Goal: Register for event/course

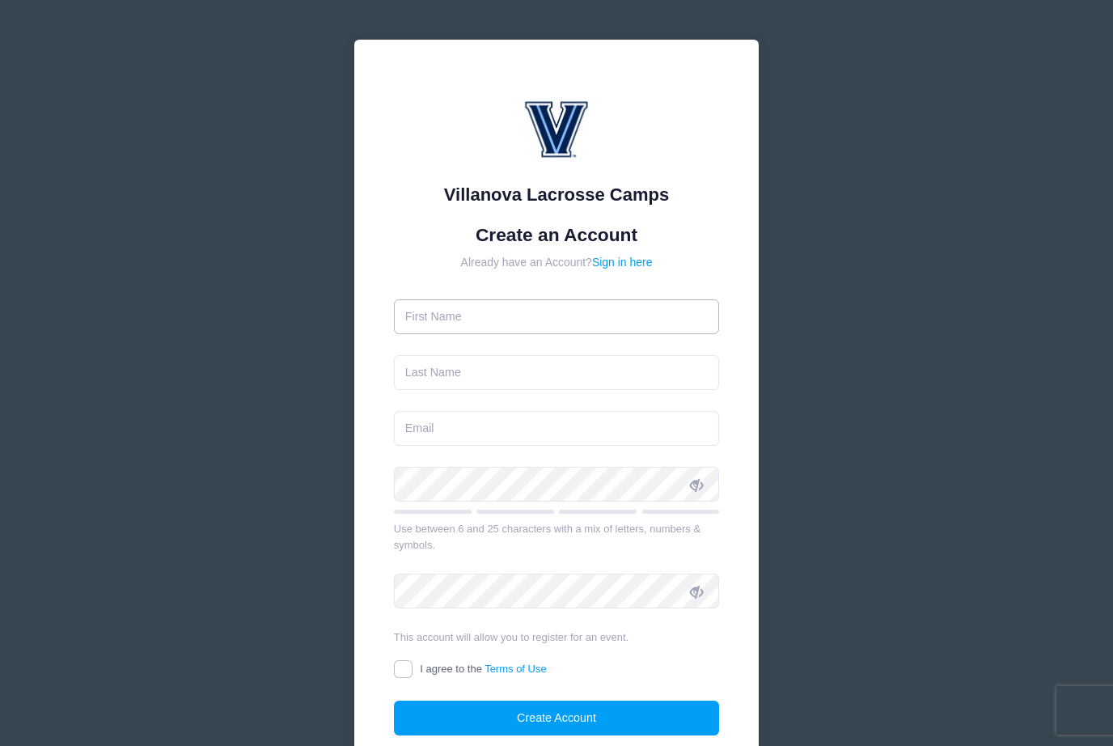
click at [595, 322] on input "text" at bounding box center [557, 316] width 326 height 35
click at [636, 256] on link "Sign in here" at bounding box center [622, 262] width 61 height 13
click at [577, 314] on input "text" at bounding box center [557, 316] width 326 height 35
type input "[PERSON_NAME]"
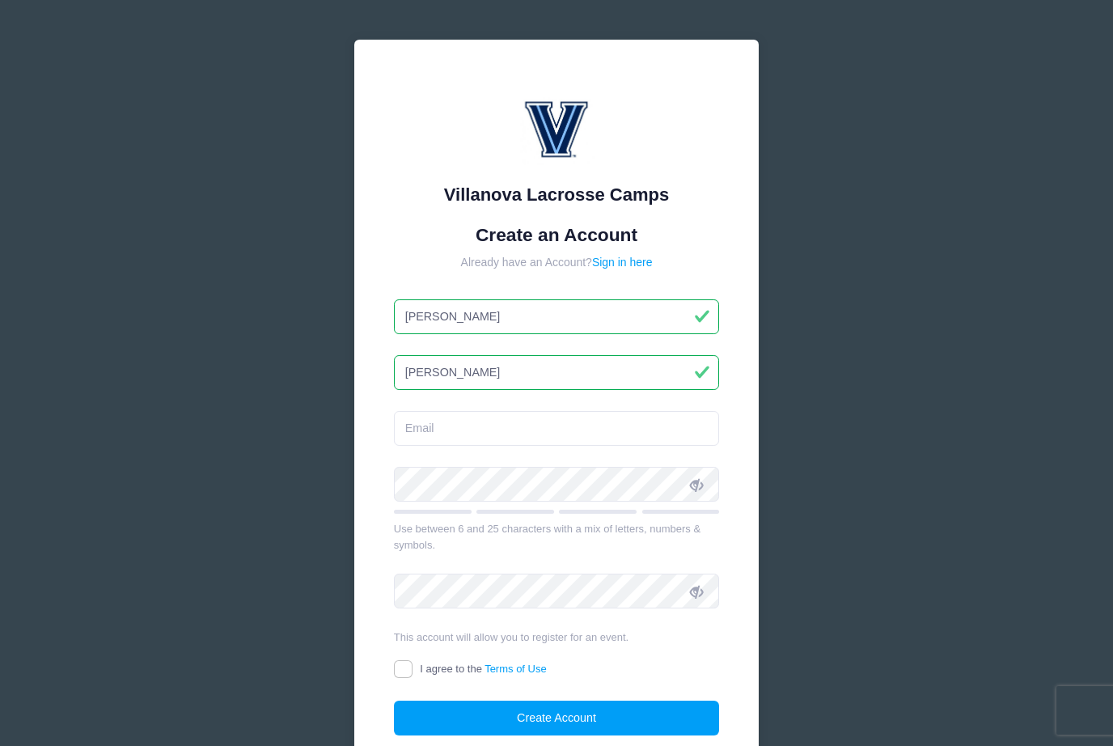
type input "[PERSON_NAME]"
click at [461, 675] on label "I agree to the Terms of Use" at bounding box center [470, 669] width 153 height 17
click at [413, 675] on input "I agree to the Terms of Use" at bounding box center [403, 669] width 19 height 19
checkbox input "true"
click at [547, 434] on input "email" at bounding box center [557, 428] width 326 height 35
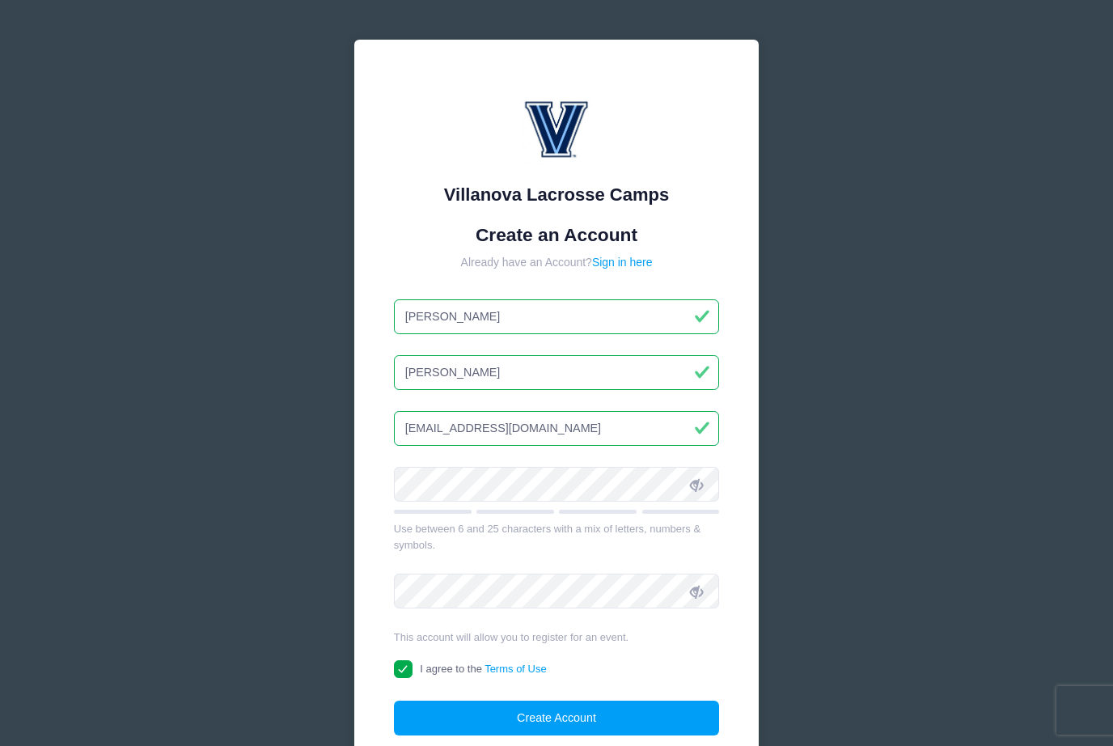
type input "jwilalexander@gmail.com"
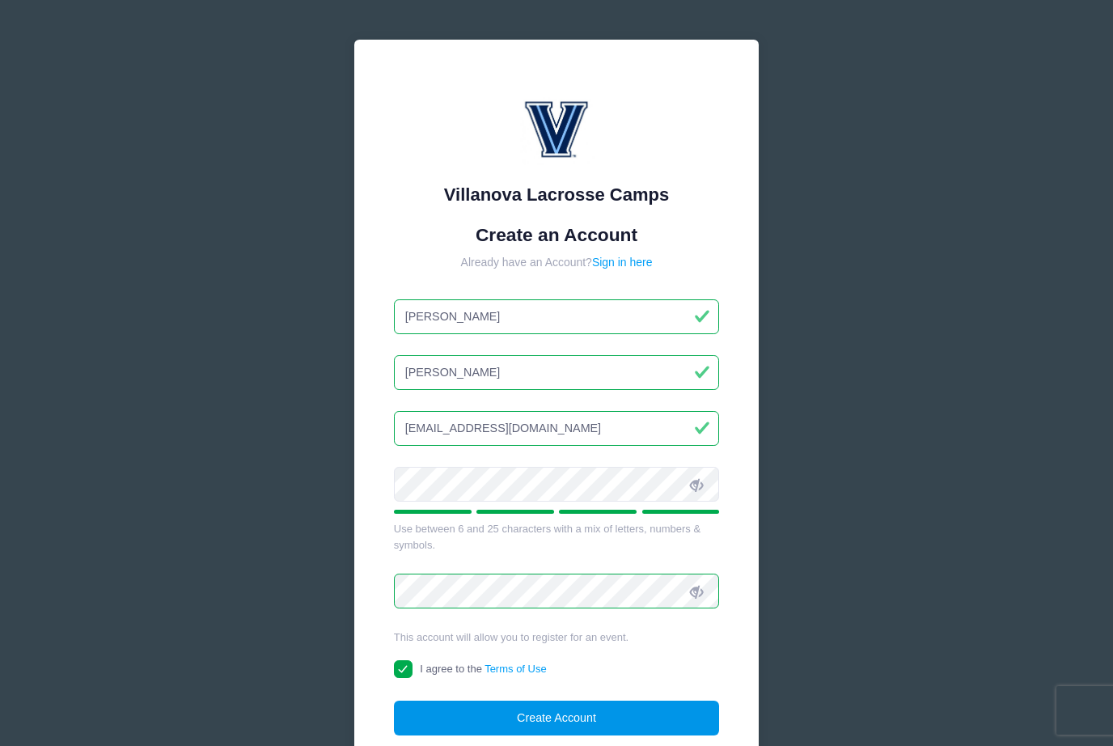
click at [578, 714] on button "Create Account" at bounding box center [557, 718] width 326 height 35
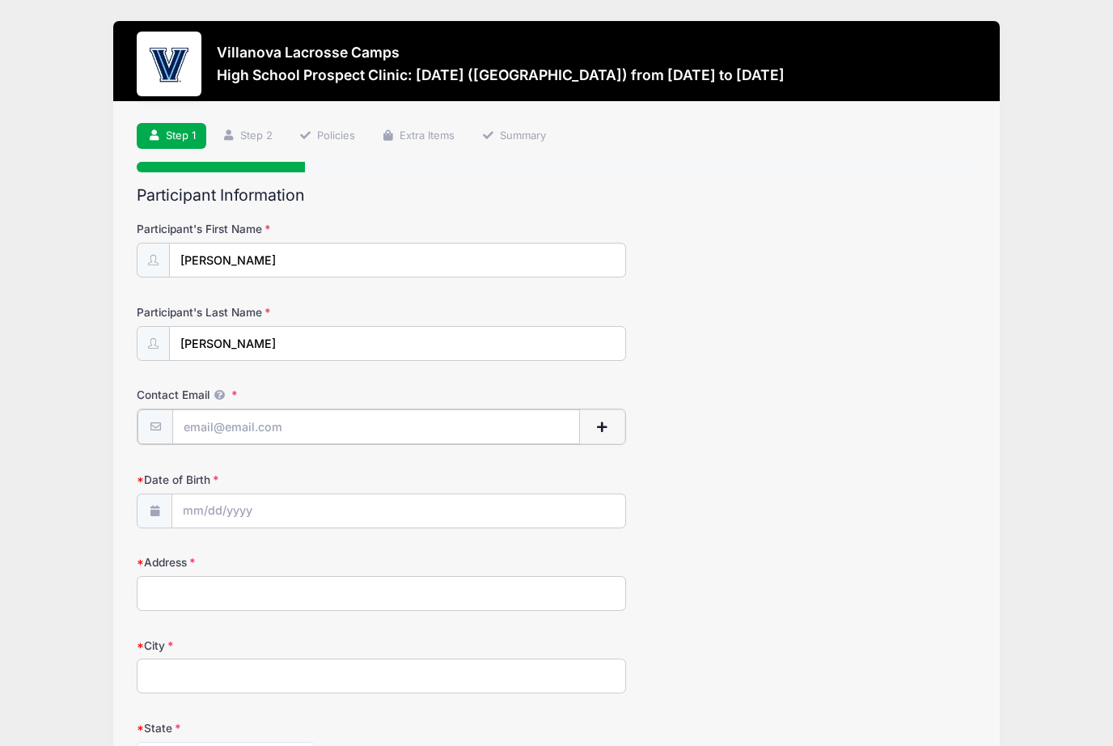
click at [188, 440] on input "Contact Email" at bounding box center [375, 426] width 407 height 35
type input "[EMAIL_ADDRESS][DOMAIN_NAME]"
click at [143, 506] on span at bounding box center [155, 509] width 36 height 35
click at [173, 501] on input "Date of Birth" at bounding box center [398, 510] width 453 height 35
click at [108, 548] on div "Villanova Lacrosse Camps High School Prospect Clinic: [DATE] ([GEOGRAPHIC_DATA]…" at bounding box center [556, 627] width 1065 height 1255
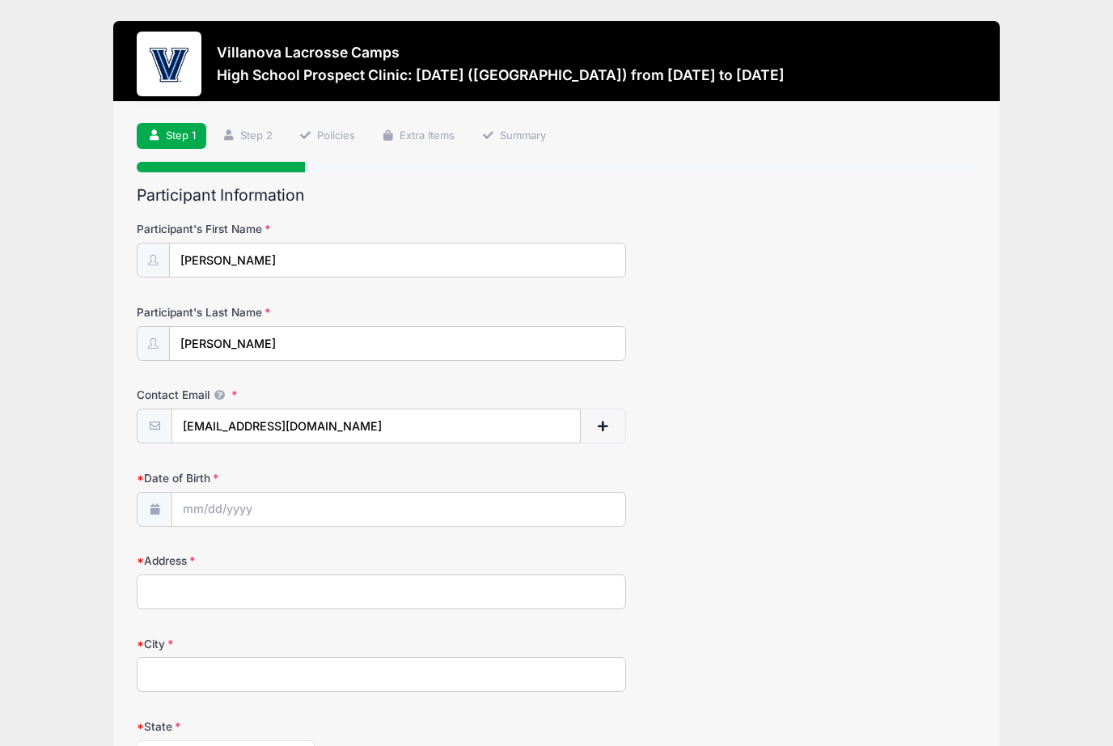
click at [153, 506] on icon at bounding box center [154, 509] width 13 height 11
click at [149, 519] on span at bounding box center [155, 509] width 36 height 35
click at [154, 498] on span at bounding box center [155, 509] width 36 height 35
click at [167, 512] on span at bounding box center [155, 509] width 36 height 35
click at [202, 519] on input "Date of Birth" at bounding box center [398, 510] width 453 height 35
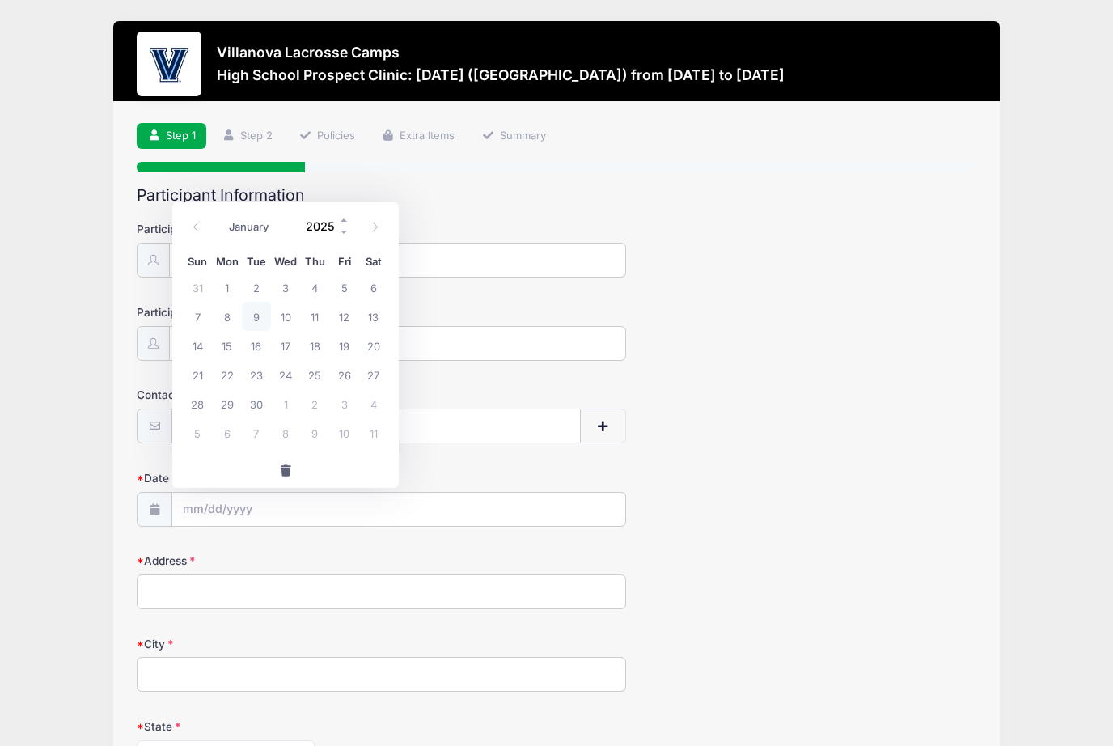
click at [318, 228] on input "2025" at bounding box center [324, 226] width 53 height 24
type input "2009"
click at [370, 350] on span "19" at bounding box center [373, 345] width 29 height 29
type input "[DATE]"
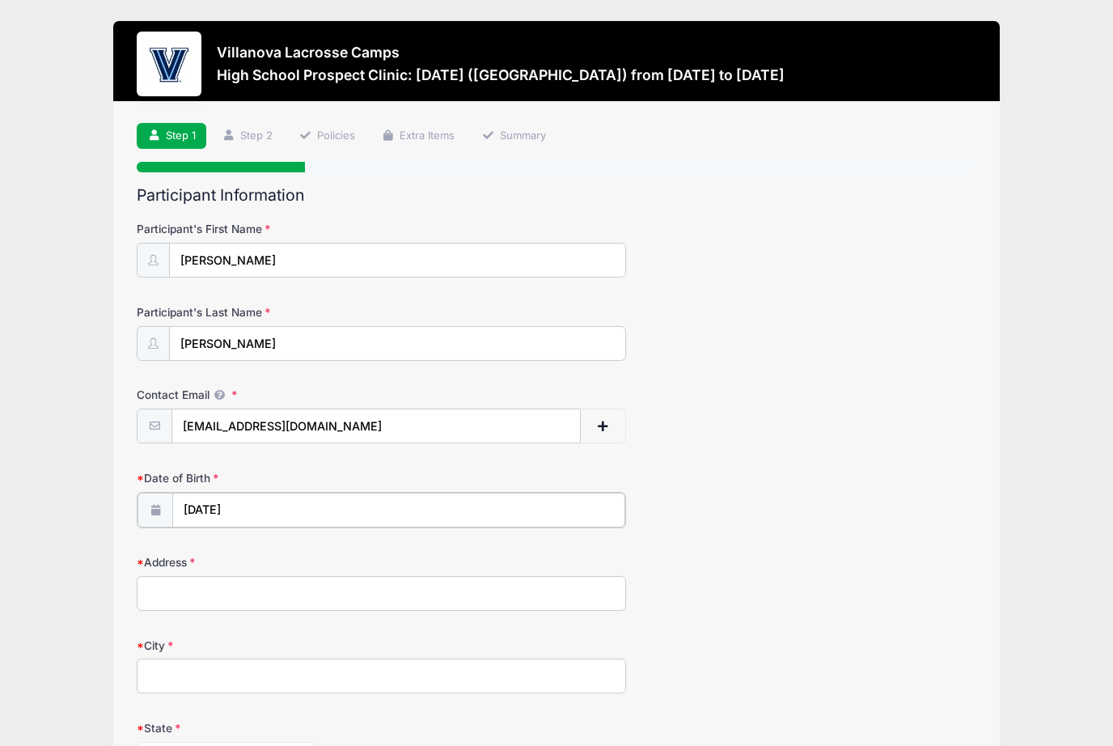
click at [178, 516] on input "[DATE]" at bounding box center [398, 510] width 453 height 35
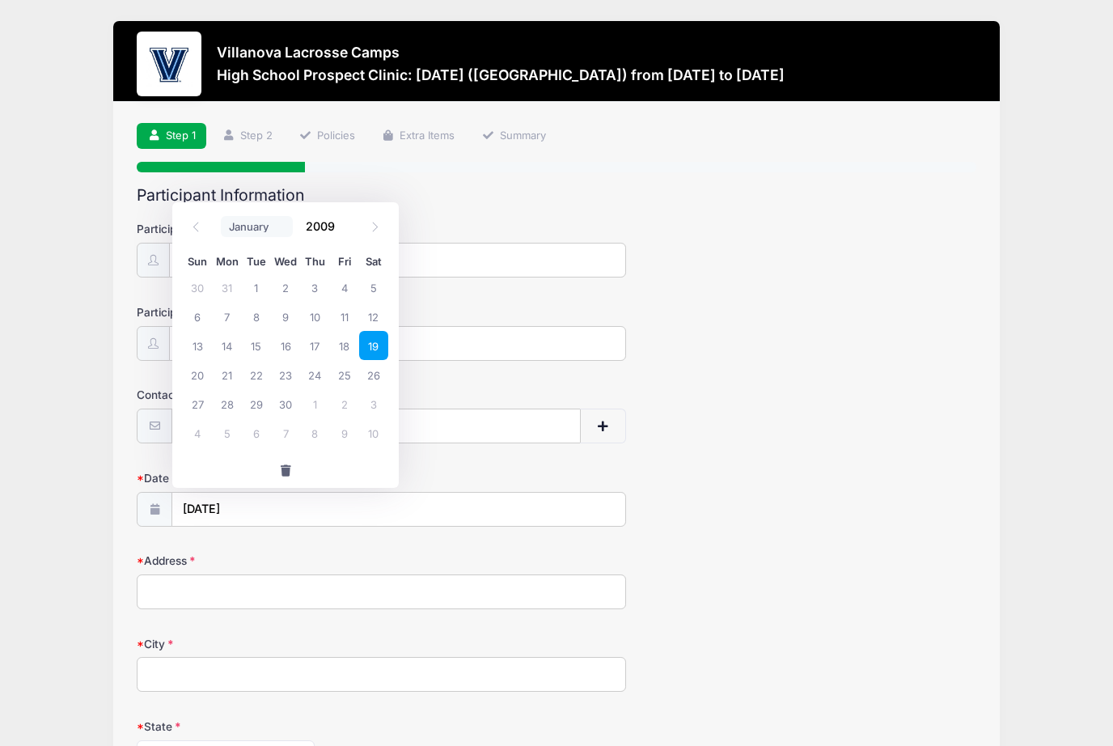
click at [245, 227] on select "January February March April May June July August September October November De…" at bounding box center [257, 226] width 72 height 21
click at [246, 236] on select "January February March April May June July August September October November De…" at bounding box center [257, 226] width 72 height 21
select select "1"
click at [232, 324] on span "9" at bounding box center [226, 316] width 29 height 29
type input "[DATE]"
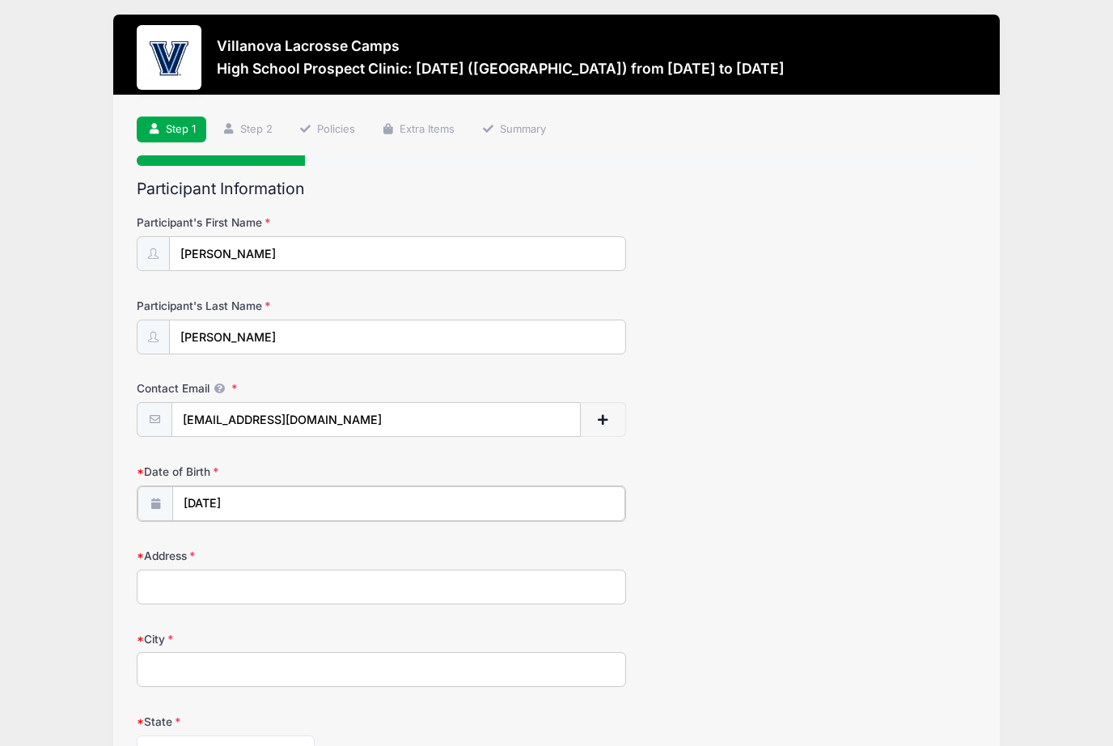
scroll to position [6, 0]
click at [179, 574] on input "Address" at bounding box center [382, 585] width 490 height 35
type input "[STREET_ADDRESS][PERSON_NAME]"
type input "O"
type input "Pelham"
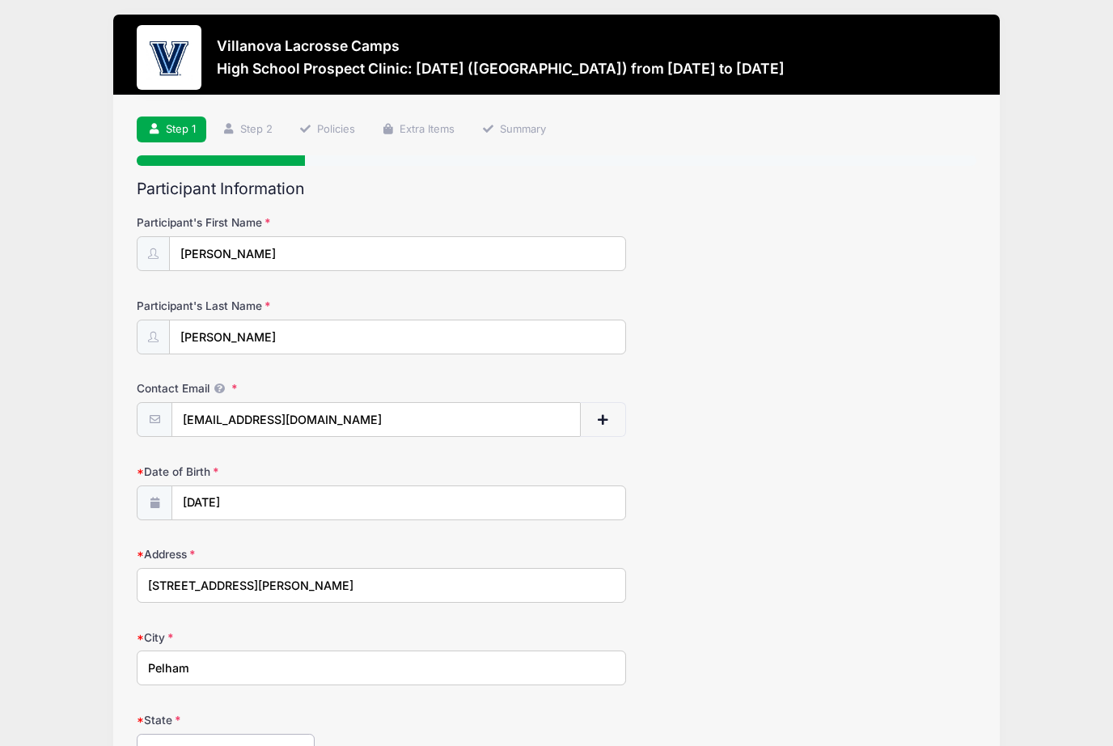
scroll to position [383, 0]
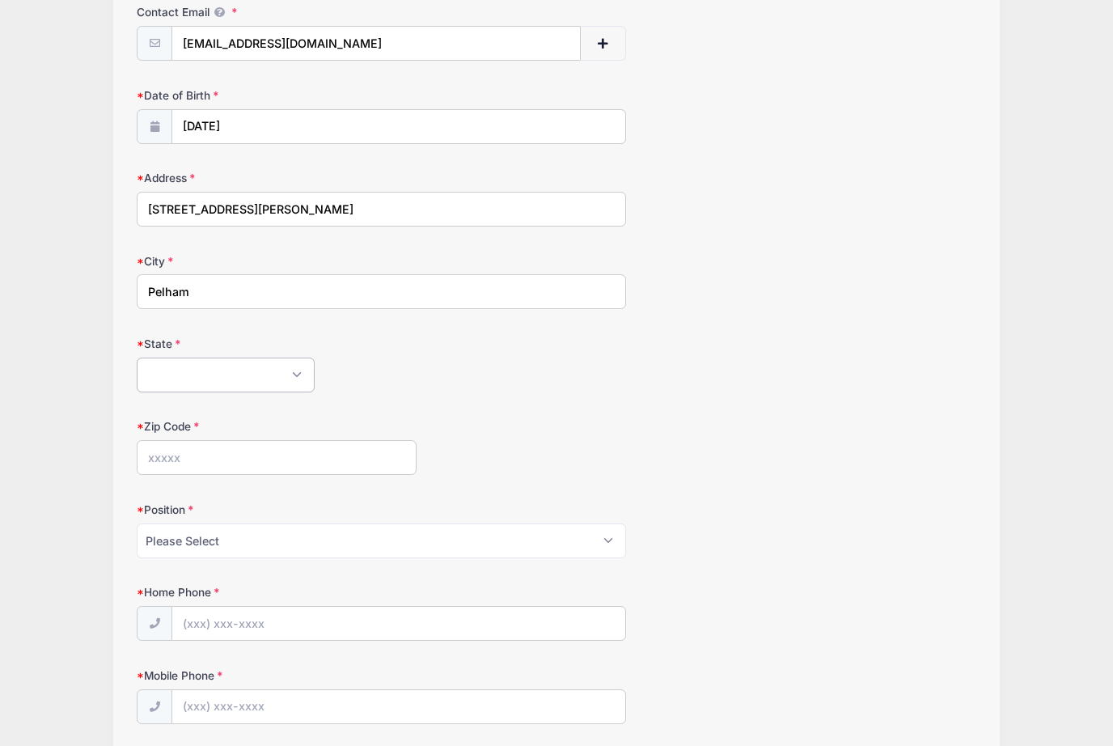
select select "NY"
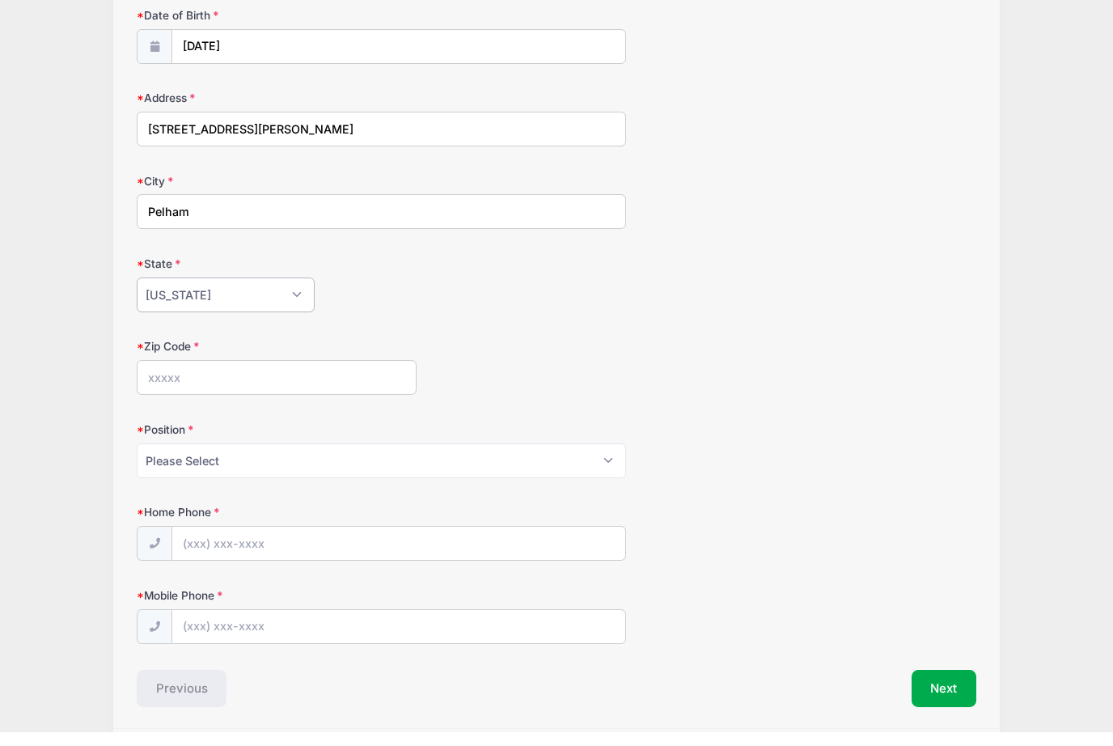
scroll to position [449, 0]
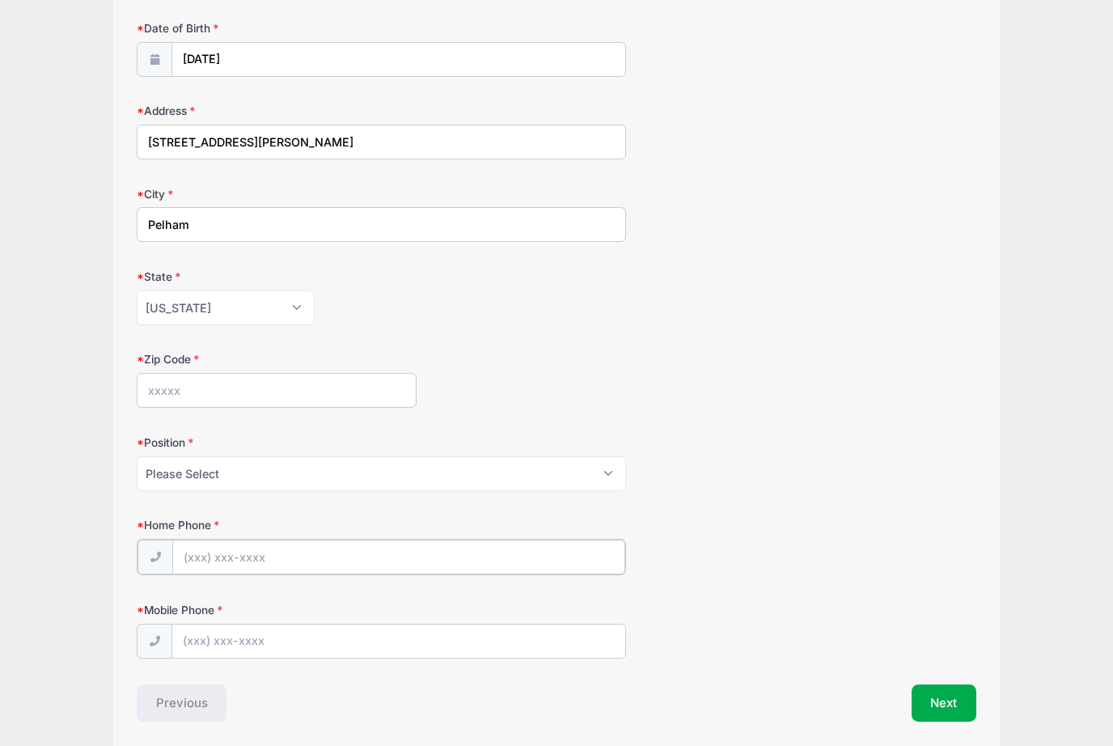
click at [438, 555] on input "Home Phone" at bounding box center [398, 557] width 453 height 35
click at [582, 479] on select "Please Select Goalie Middie Defense Attack FOGO LSM" at bounding box center [382, 474] width 490 height 35
select select "Middie"
click at [409, 551] on input "Home Phone" at bounding box center [398, 557] width 453 height 35
type input "[PHONE_NUMBER]"
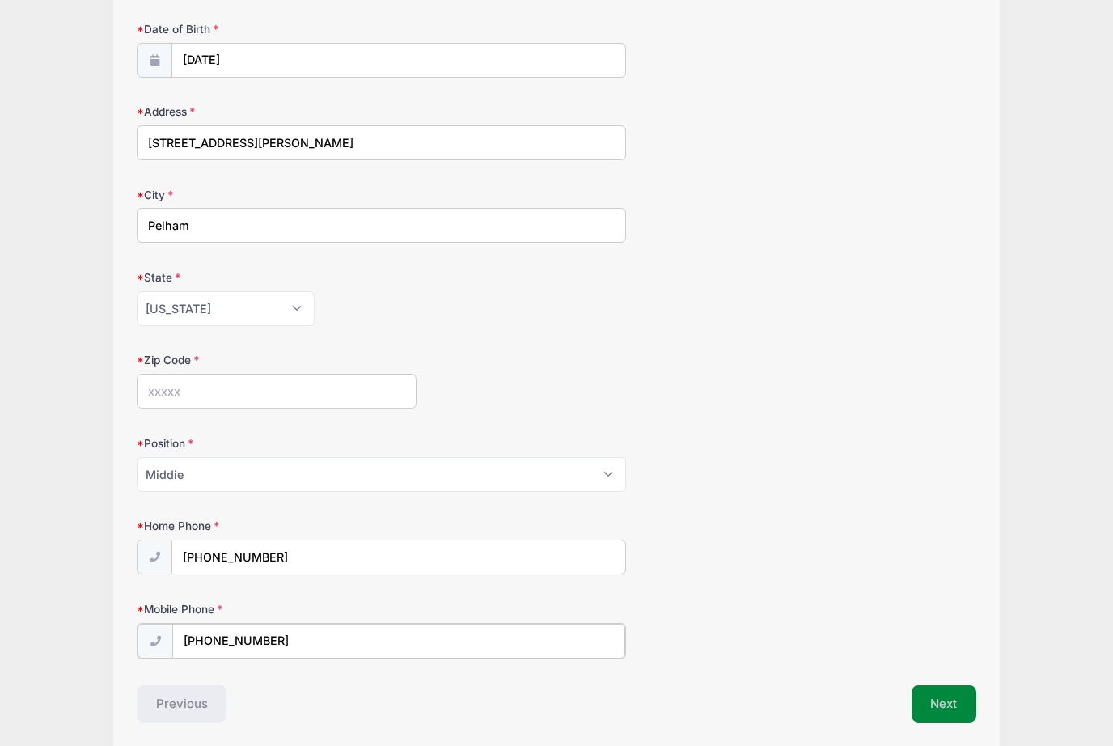
type input "[PHONE_NUMBER]"
click at [937, 707] on button "Next" at bounding box center [945, 702] width 66 height 37
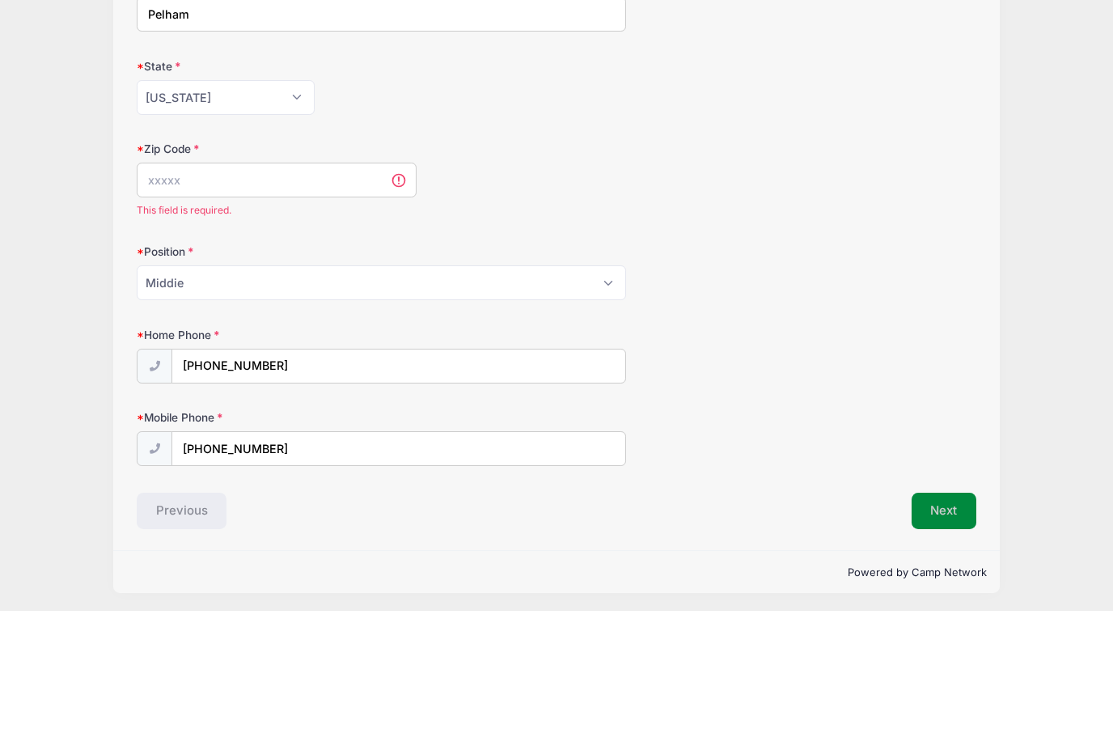
scroll to position [469, 0]
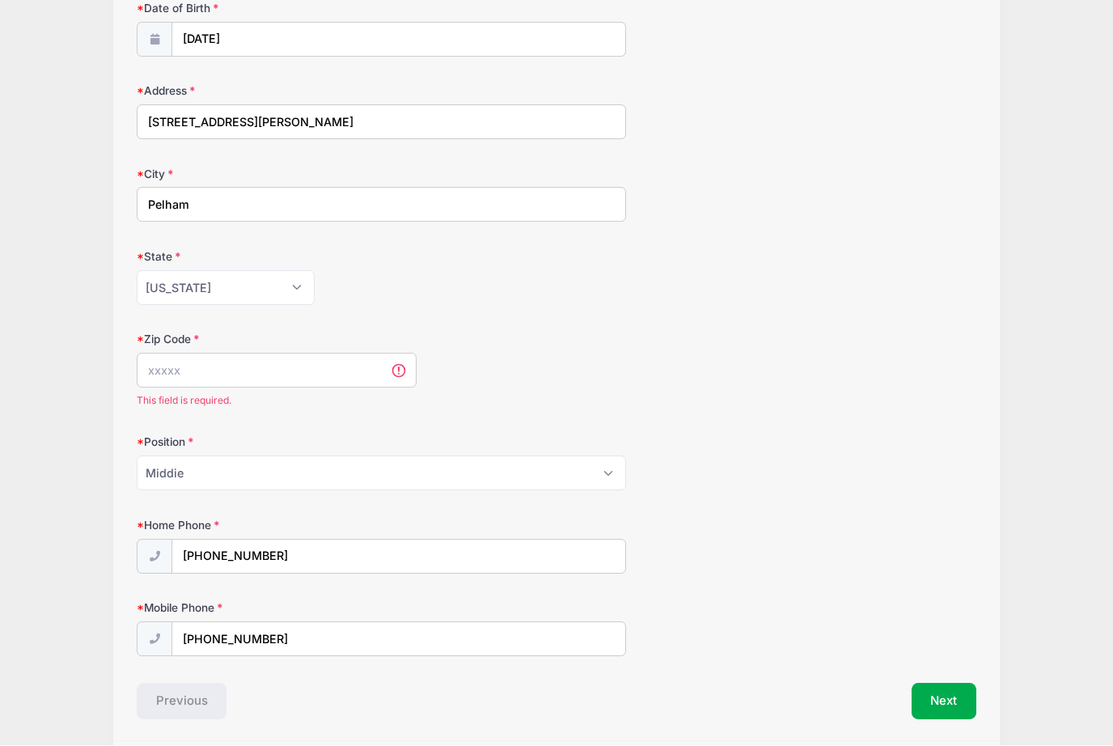
click at [184, 383] on input "Zip Code" at bounding box center [277, 371] width 280 height 35
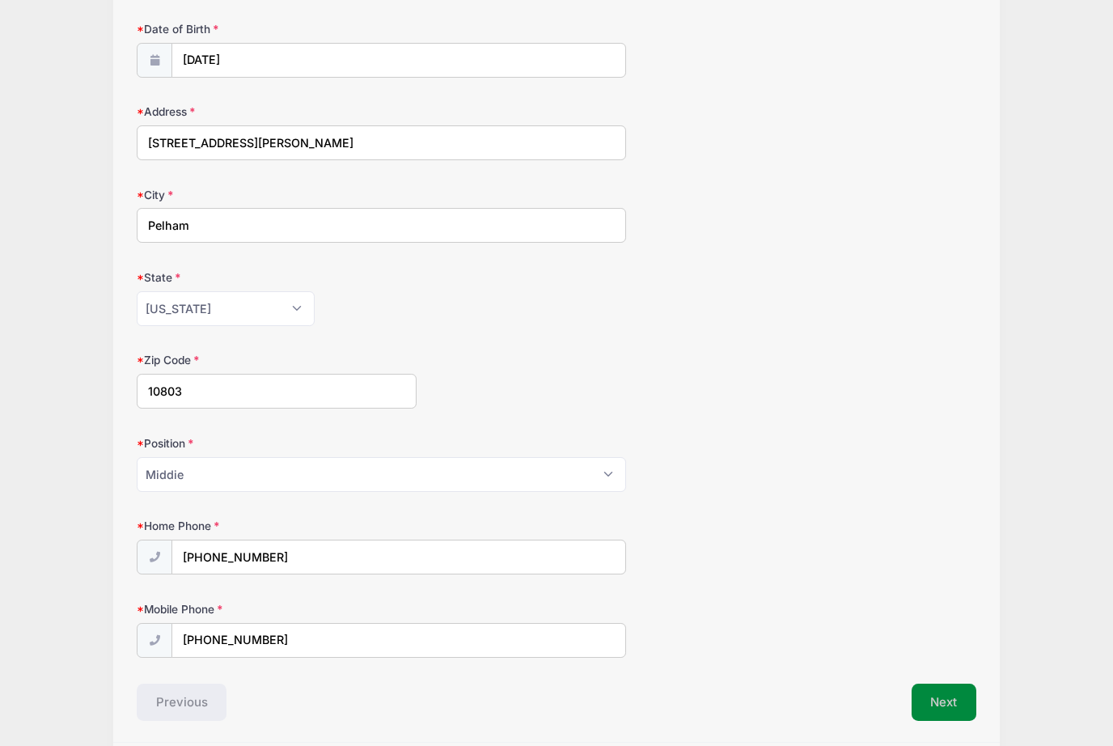
type input "10803"
click at [956, 701] on button "Next" at bounding box center [945, 702] width 66 height 37
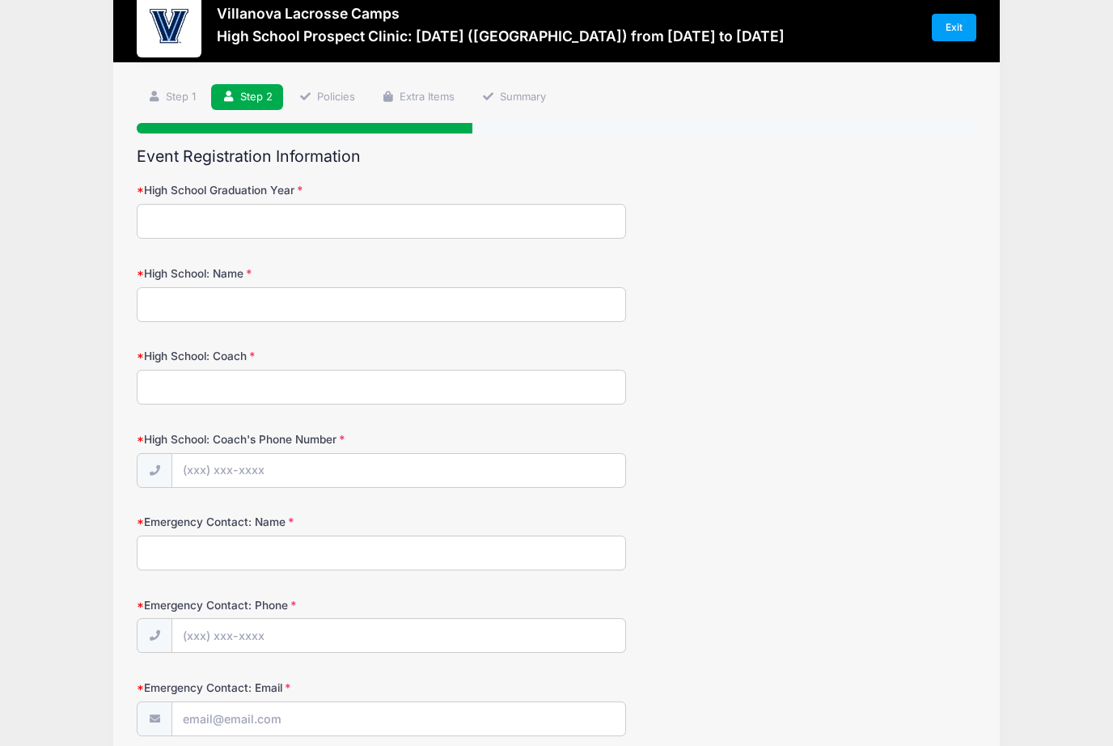
scroll to position [4, 0]
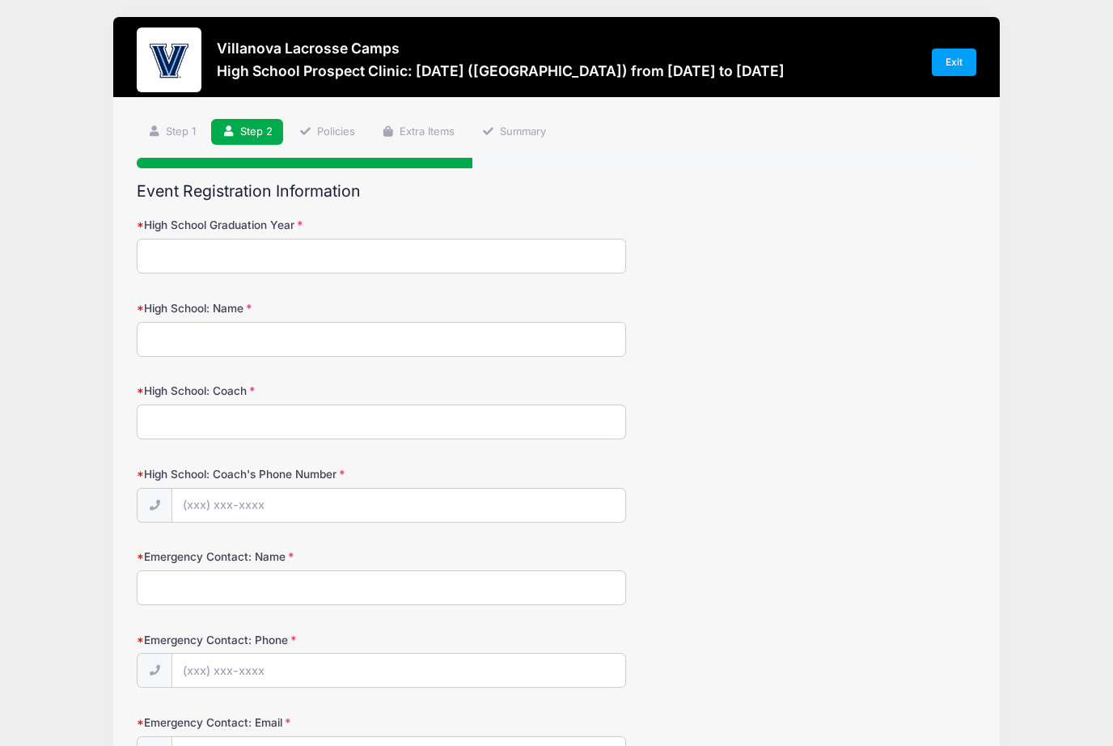
click at [186, 272] on input "High School Graduation Year" at bounding box center [382, 256] width 490 height 35
type input "2027"
type input "Pelham Memorial"
type input "[PERSON_NAME]"
type input "[PHONE_NUMBER]"
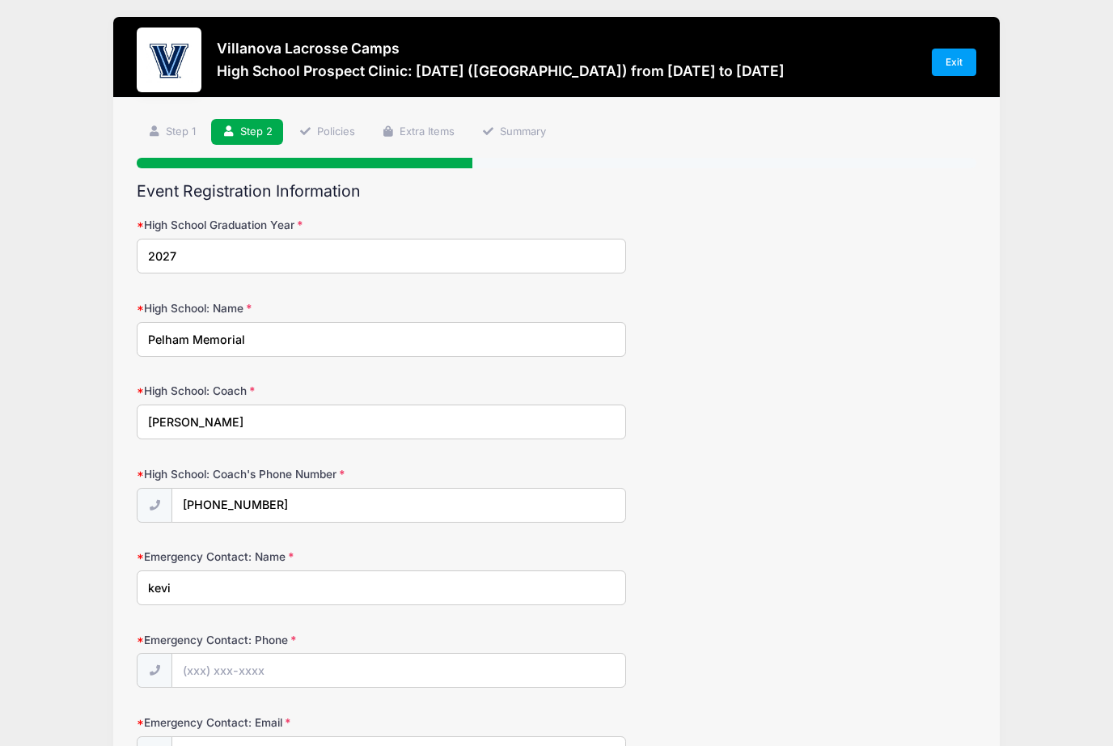
type input "[PERSON_NAME]"
click at [332, 684] on input "Emergency Contact: Phone" at bounding box center [398, 671] width 453 height 35
type input "[PHONE_NUMBER]"
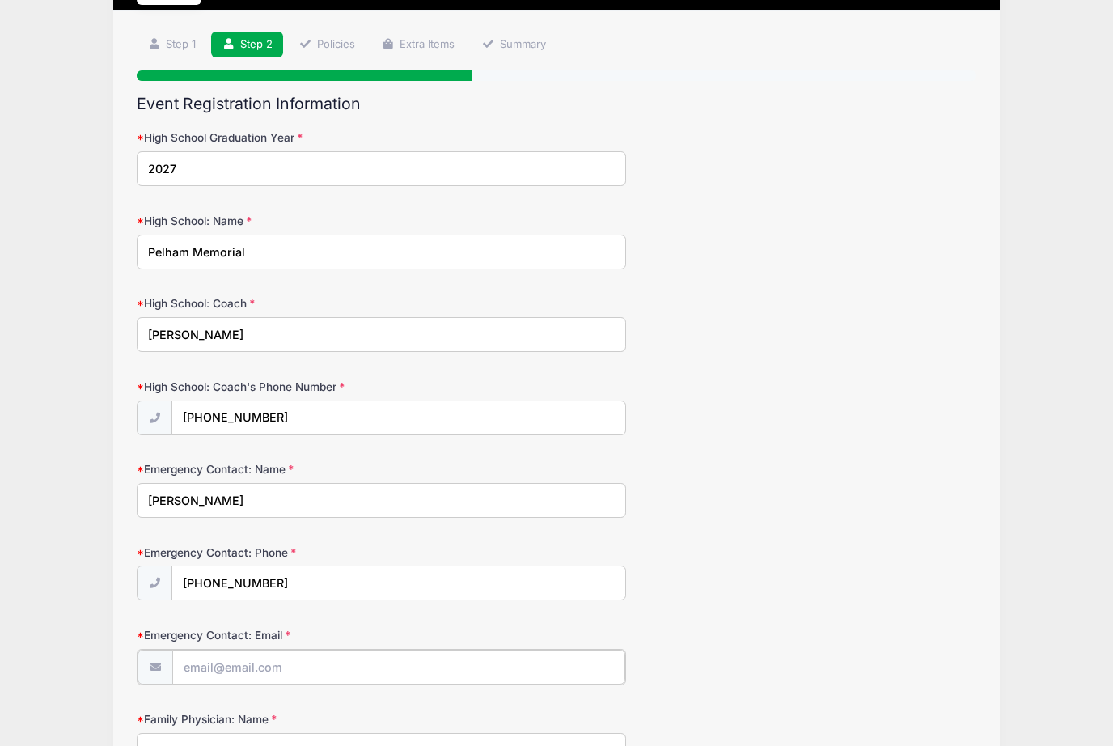
click at [496, 680] on input "Emergency Contact: Email" at bounding box center [398, 667] width 453 height 35
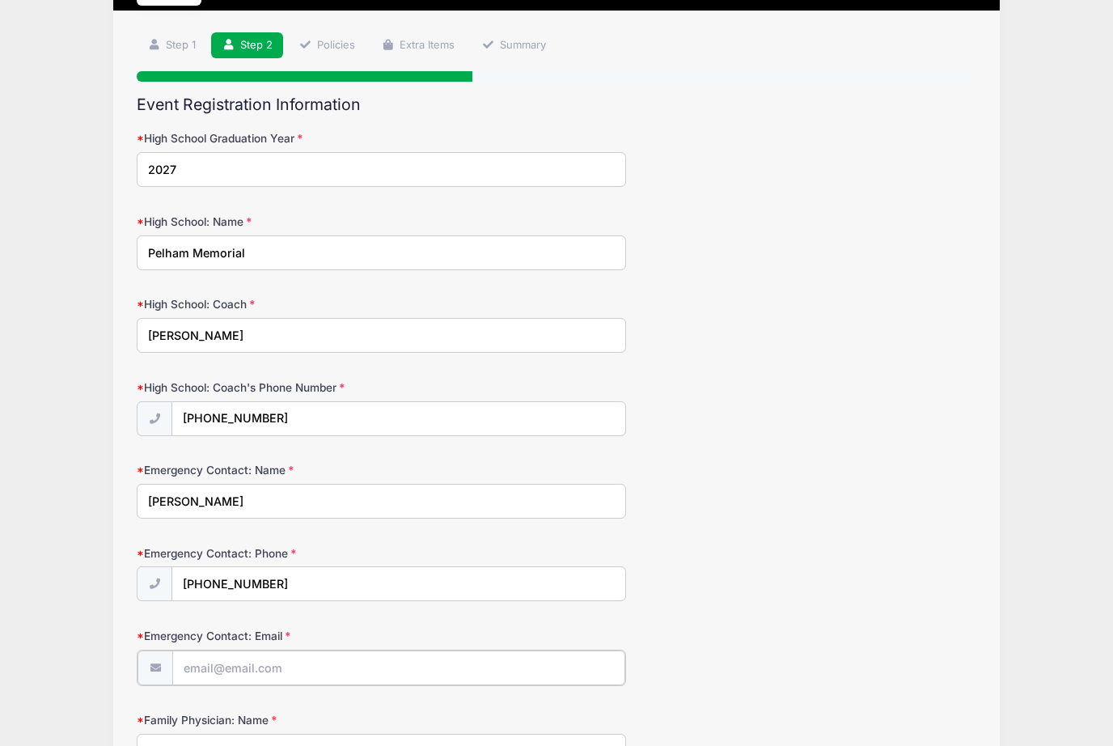
type input "[PERSON_NAME][EMAIL_ADDRESS][PERSON_NAME][DOMAIN_NAME]"
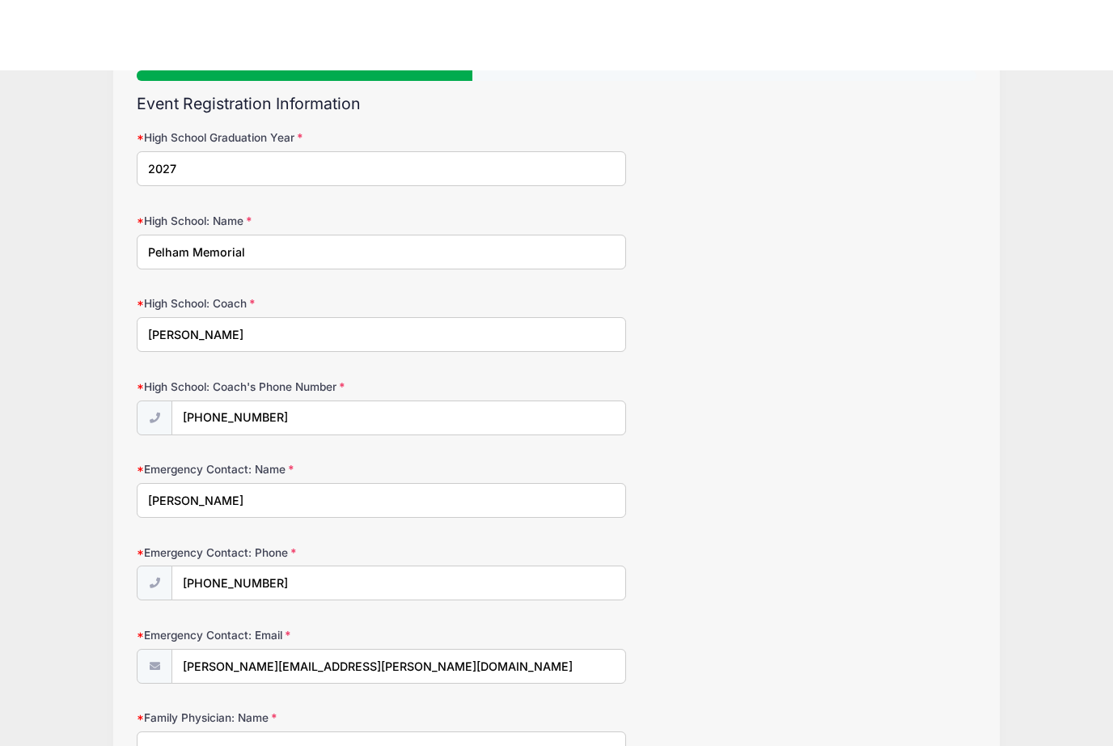
scroll to position [167, 0]
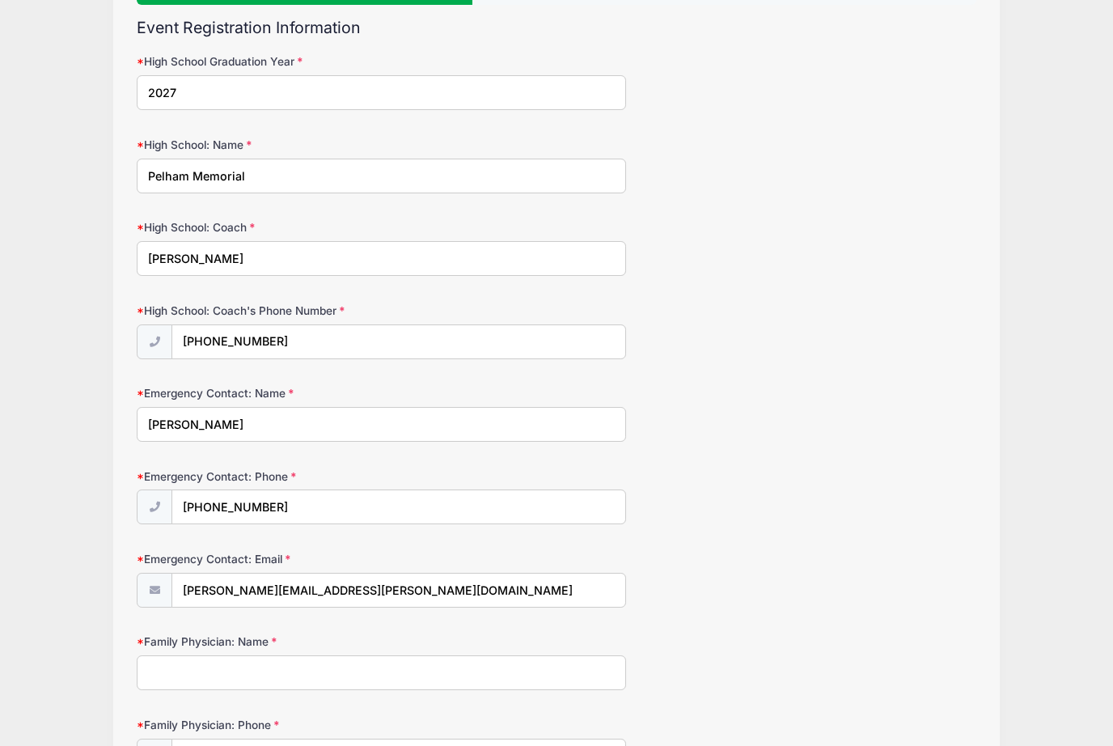
click at [498, 682] on input "Family Physician: Name" at bounding box center [382, 672] width 490 height 35
type input "[PERSON_NAME]"
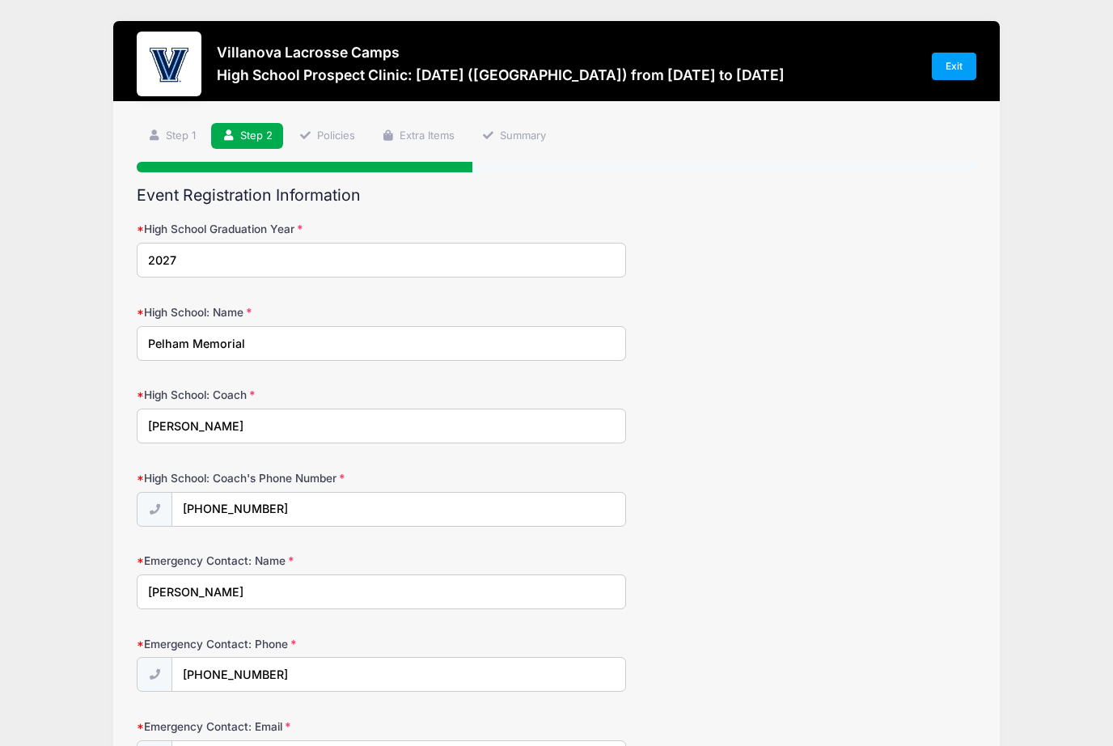
scroll to position [490, 0]
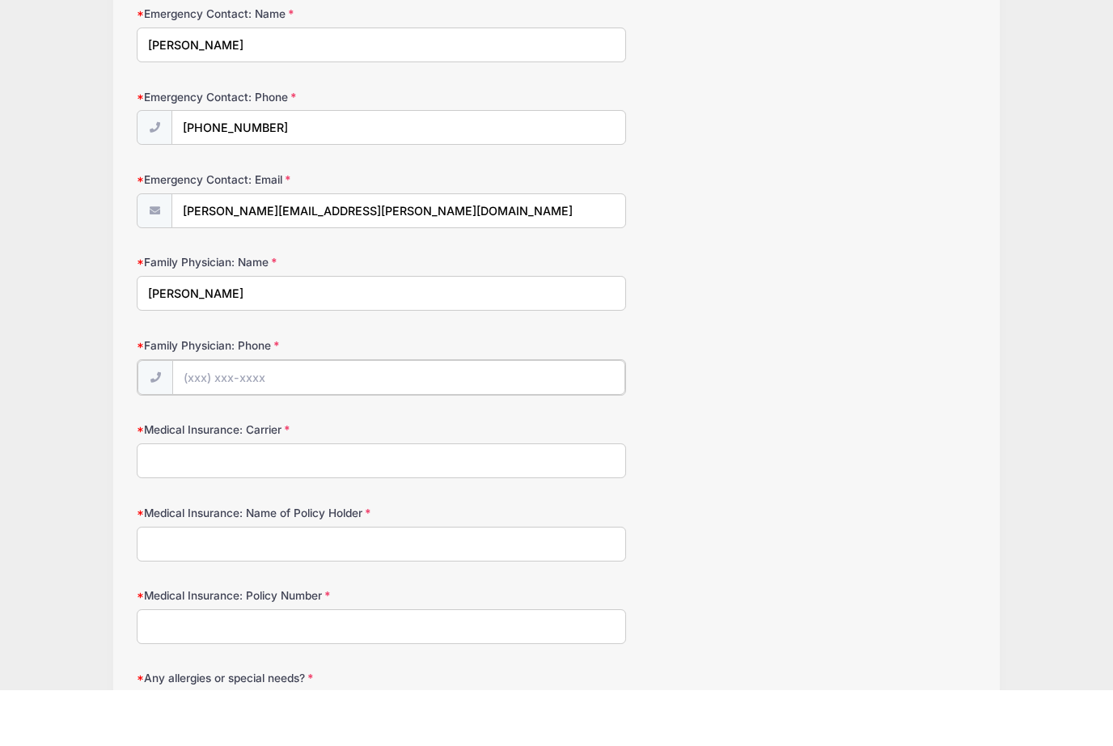
paste input "(885) 126-1152"
type input "(885) 126-1152"
type input "Aetna"
type input "[PERSON_NAME]"
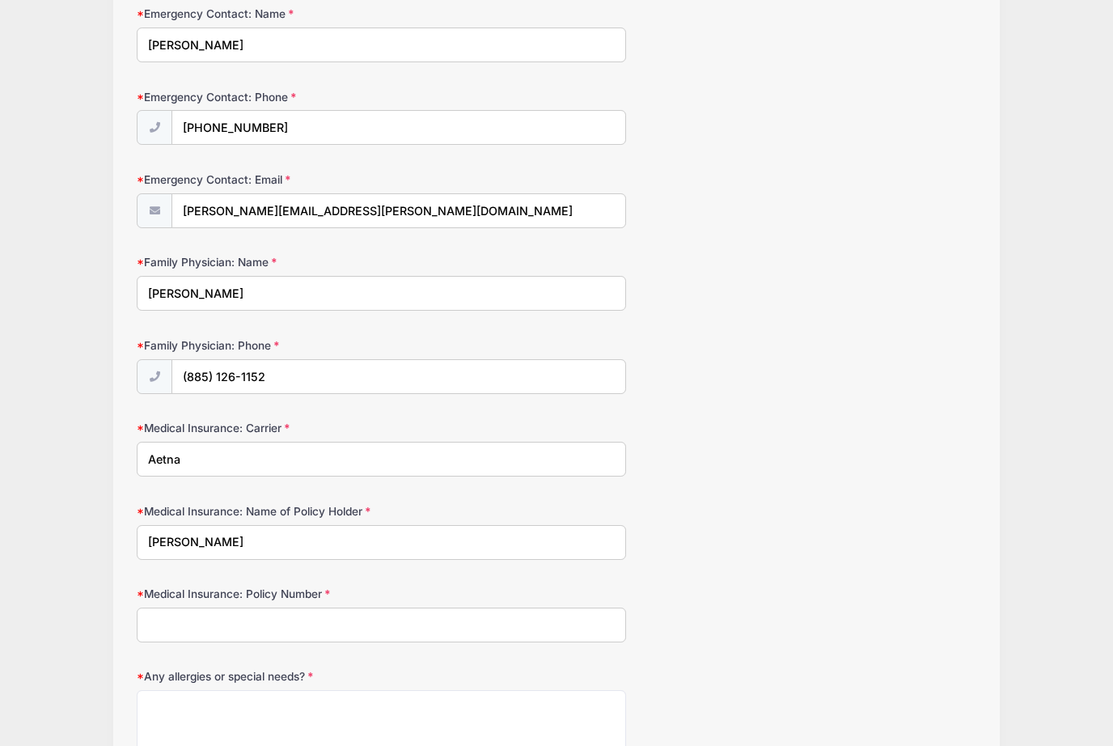
click at [450, 608] on input "Medical Insurance: Policy Number" at bounding box center [382, 625] width 490 height 35
paste input "W2398 89352"
type input "W2398 89352"
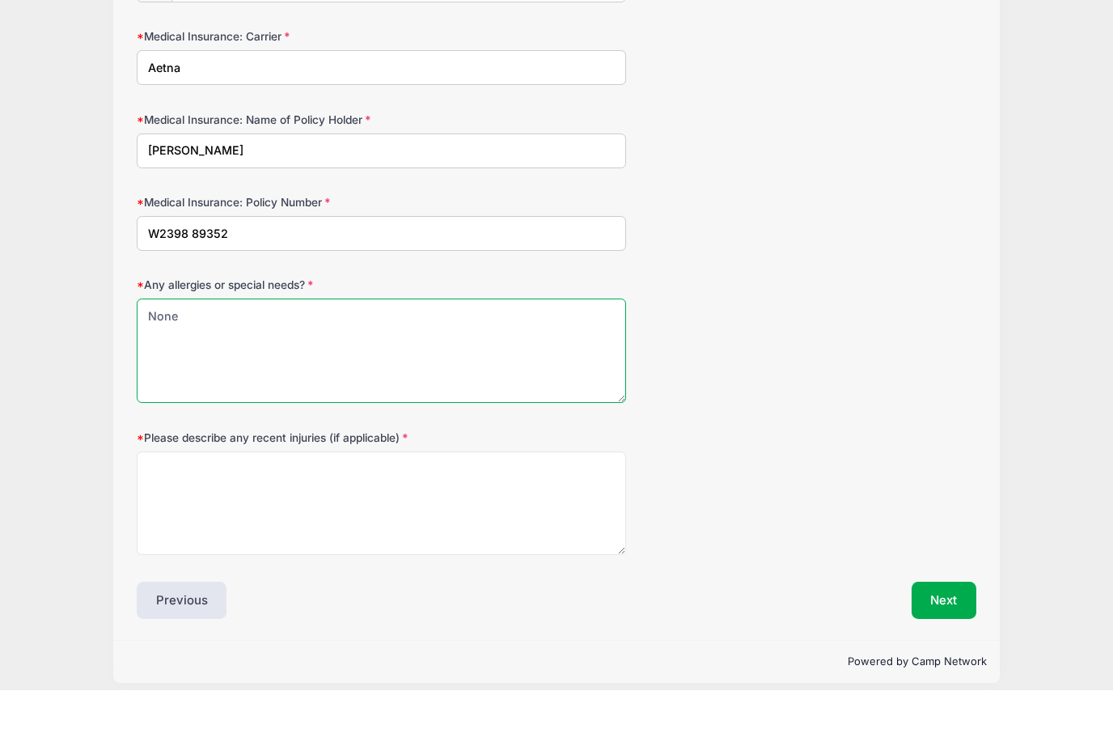
type textarea "None"
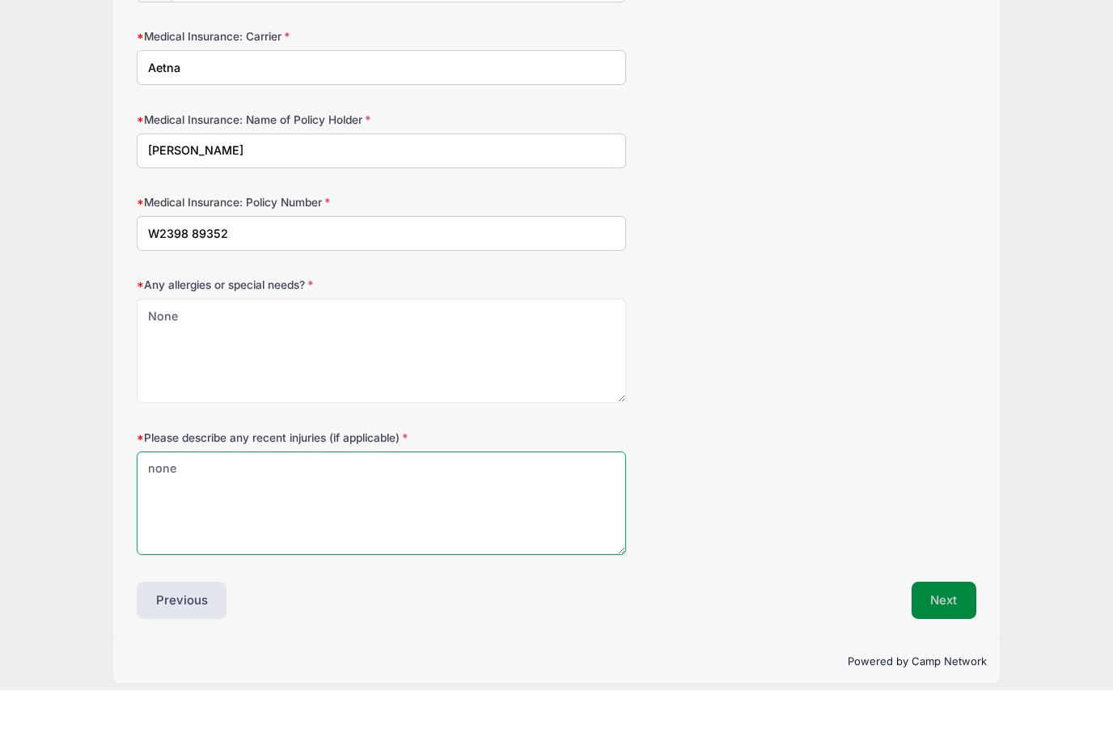
type textarea "none"
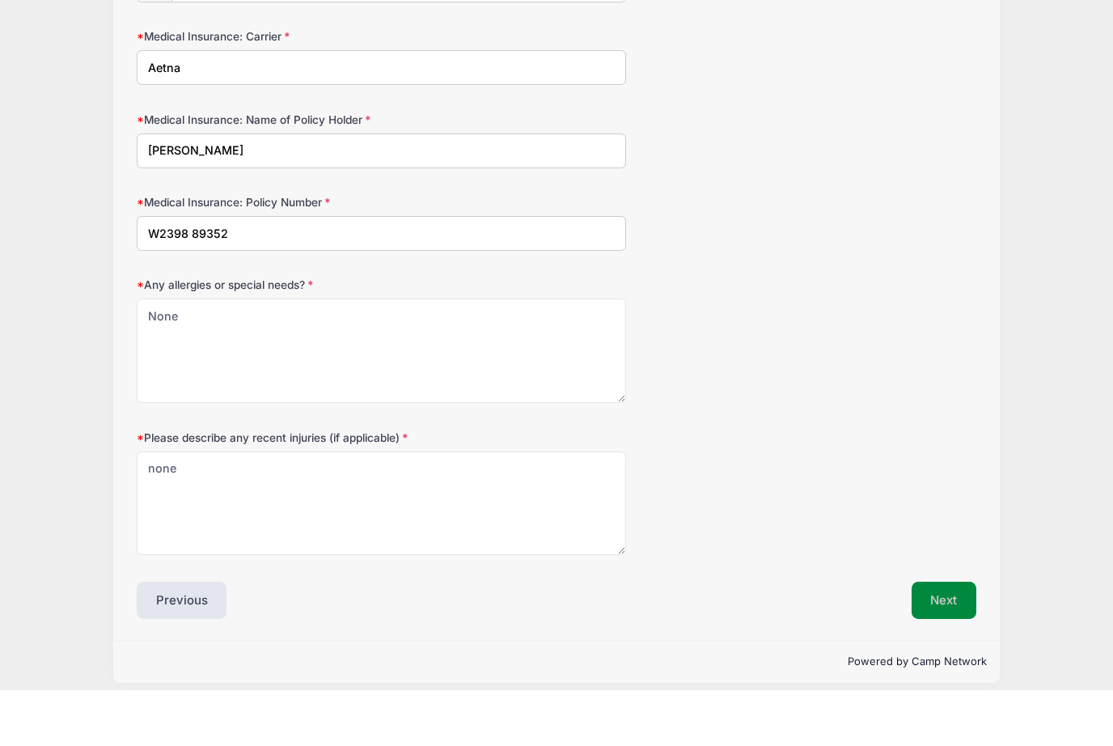
click at [947, 638] on button "Next" at bounding box center [945, 656] width 66 height 37
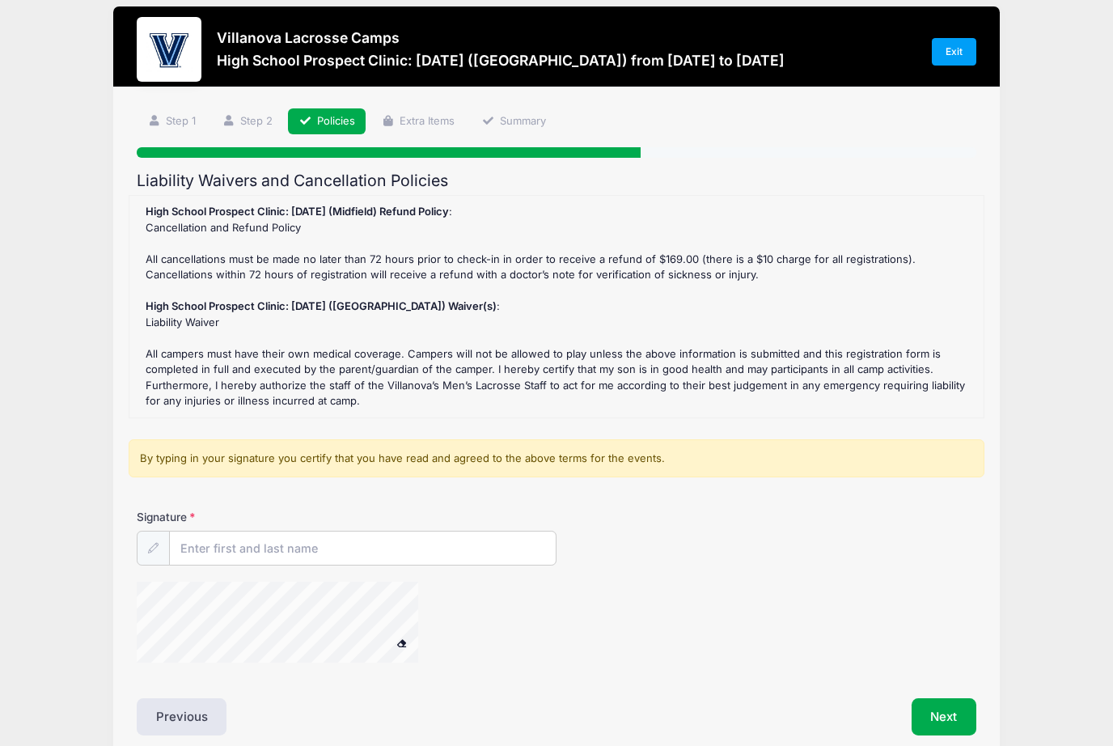
scroll to position [0, 0]
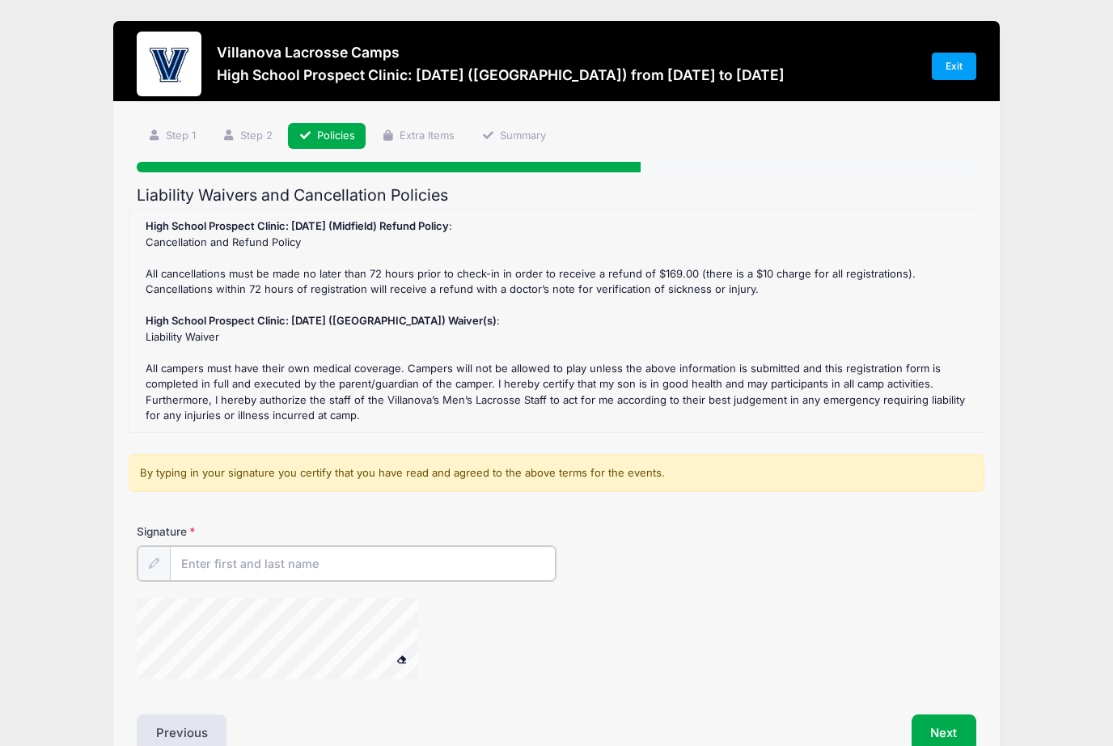
click at [205, 562] on input "Signature" at bounding box center [363, 563] width 386 height 35
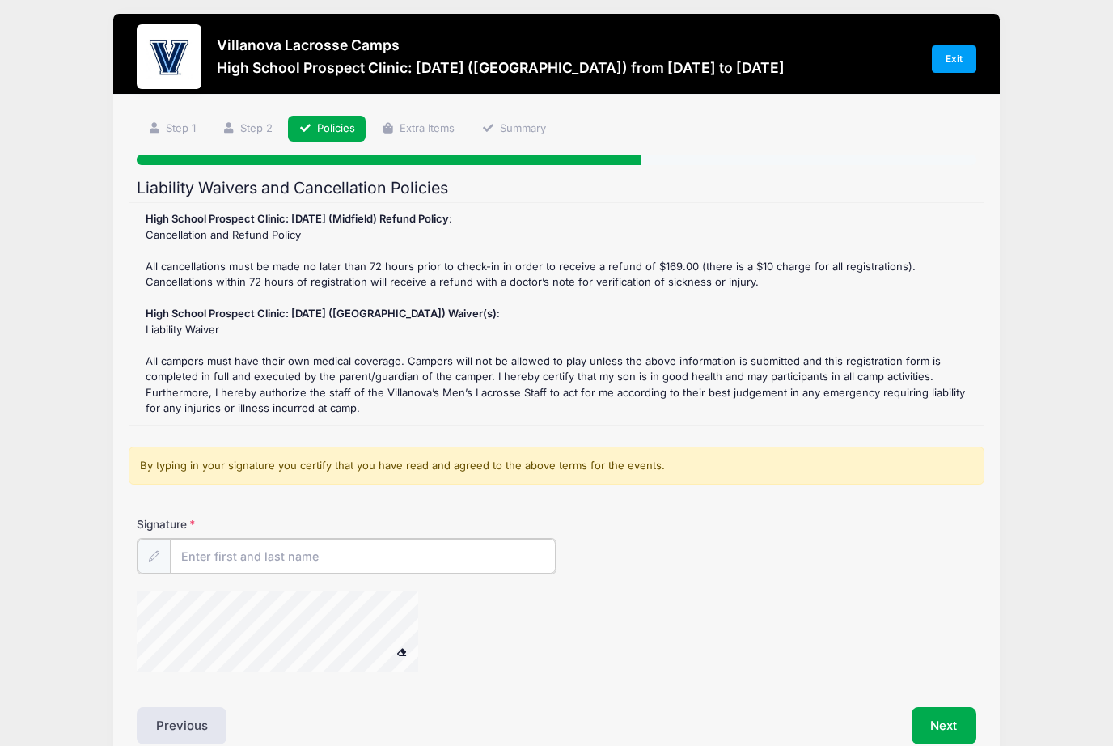
type input "[PERSON_NAME]"
click at [963, 718] on button "Next" at bounding box center [945, 723] width 66 height 37
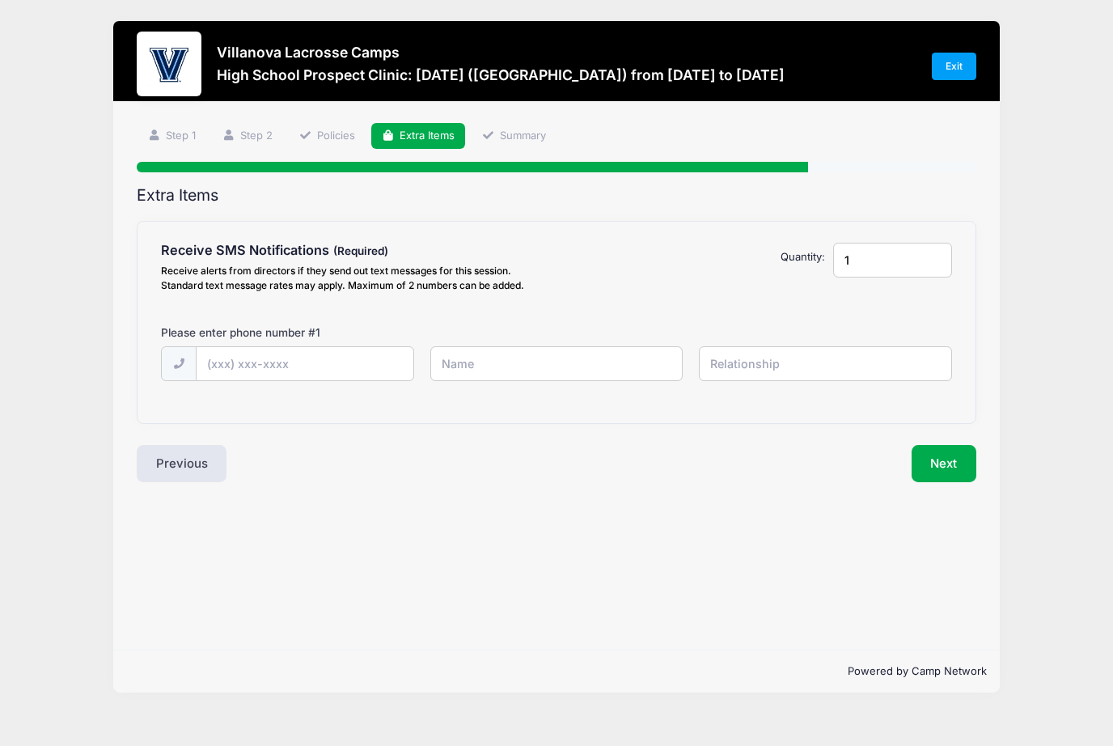
scroll to position [0, 0]
click at [247, 369] on input "text" at bounding box center [305, 364] width 217 height 35
type input "[PHONE_NUMBER]"
type input "[PERSON_NAME]"
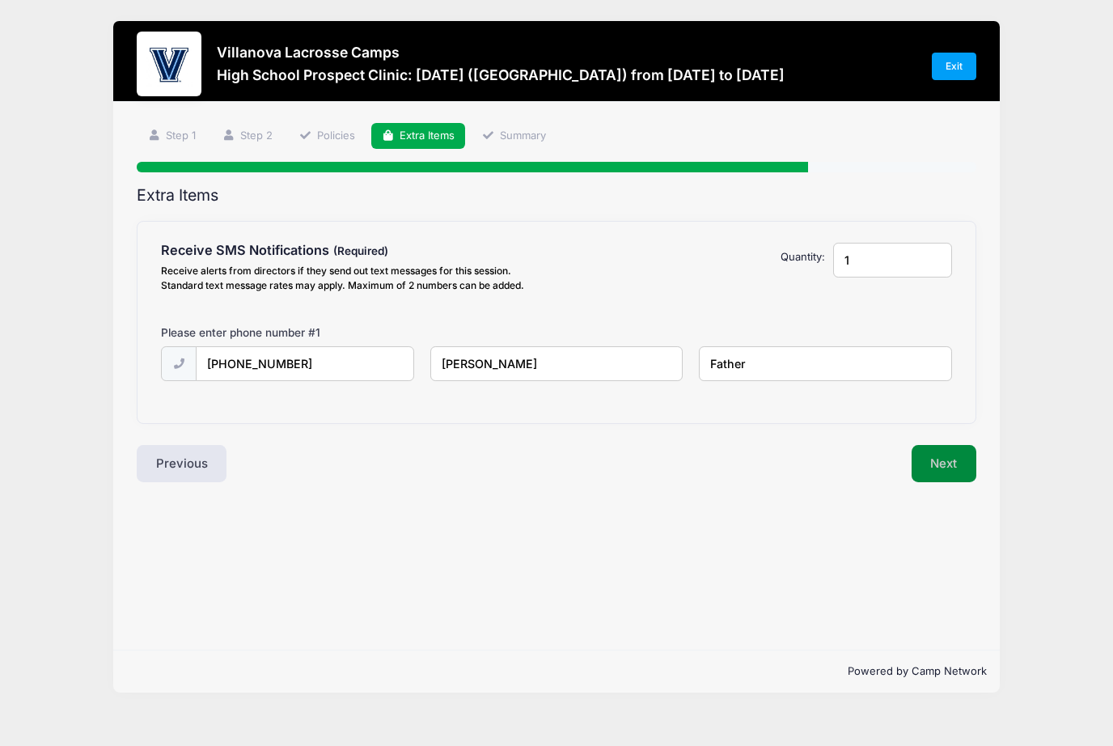
type input "Father"
click at [953, 460] on button "Next" at bounding box center [945, 463] width 66 height 37
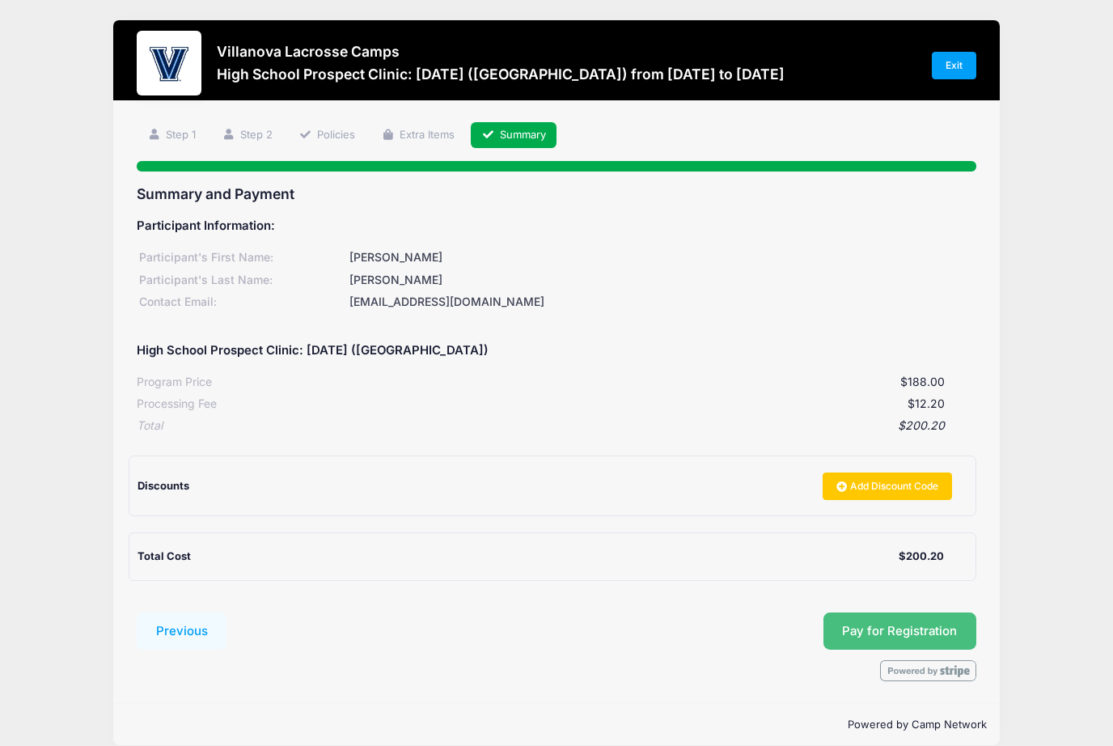
click at [941, 628] on button "Pay for Registration" at bounding box center [901, 630] width 154 height 37
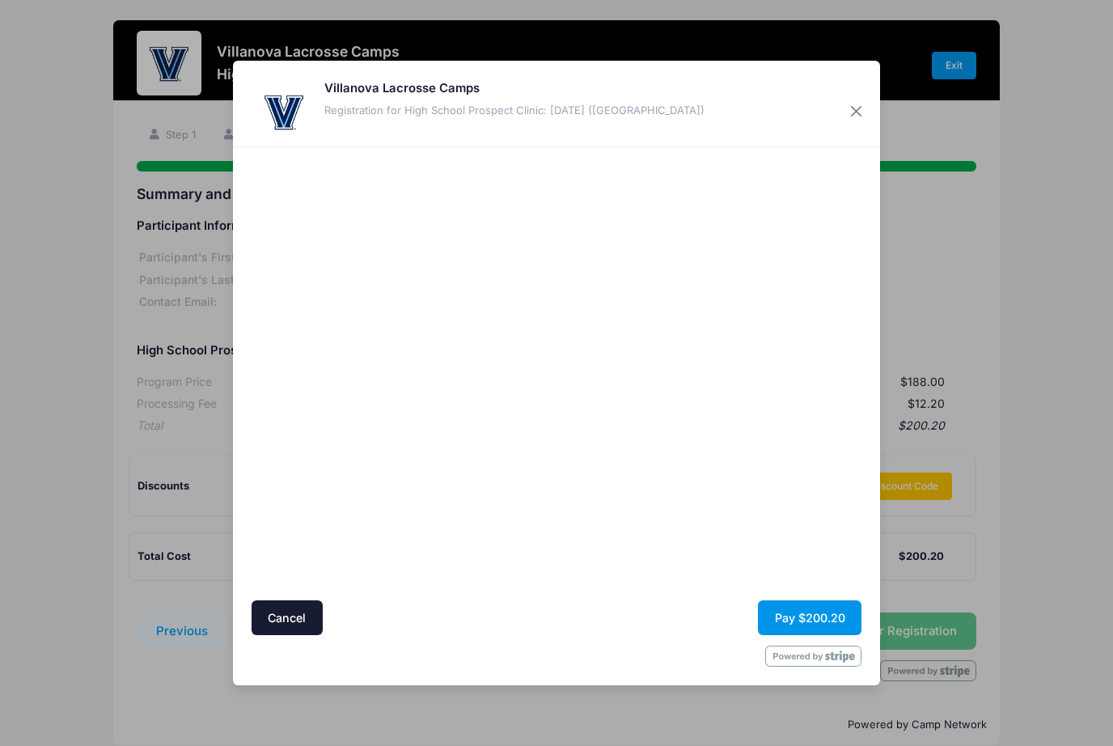
click at [840, 627] on button "Pay $200.20" at bounding box center [810, 617] width 104 height 35
